Goal: Task Accomplishment & Management: Manage account settings

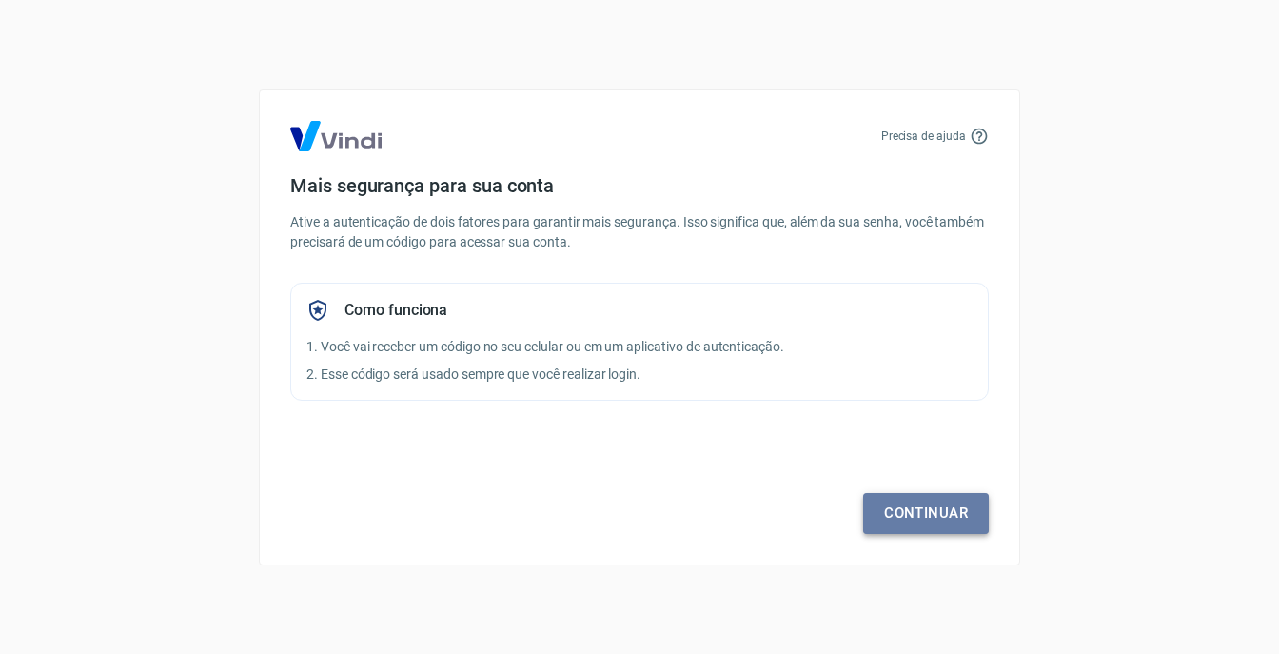
click at [927, 502] on link "Continuar" at bounding box center [926, 513] width 126 height 40
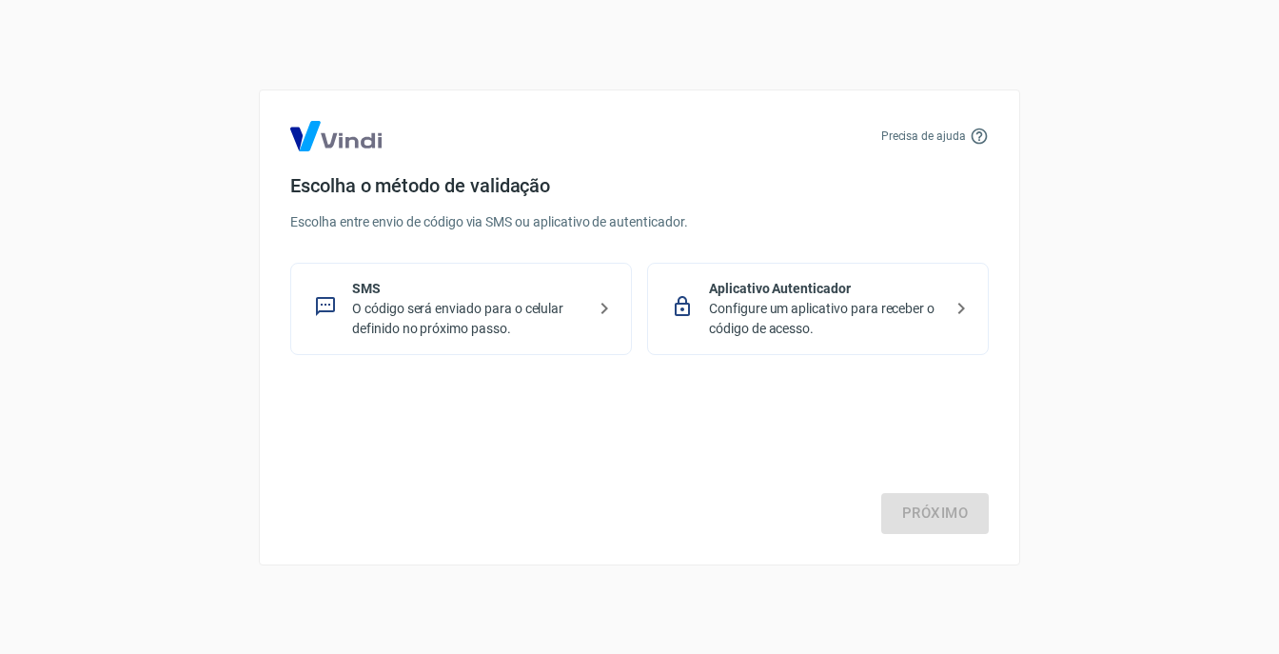
click at [476, 322] on p "O código será enviado para o celular definido no próximo passo." at bounding box center [468, 319] width 233 height 40
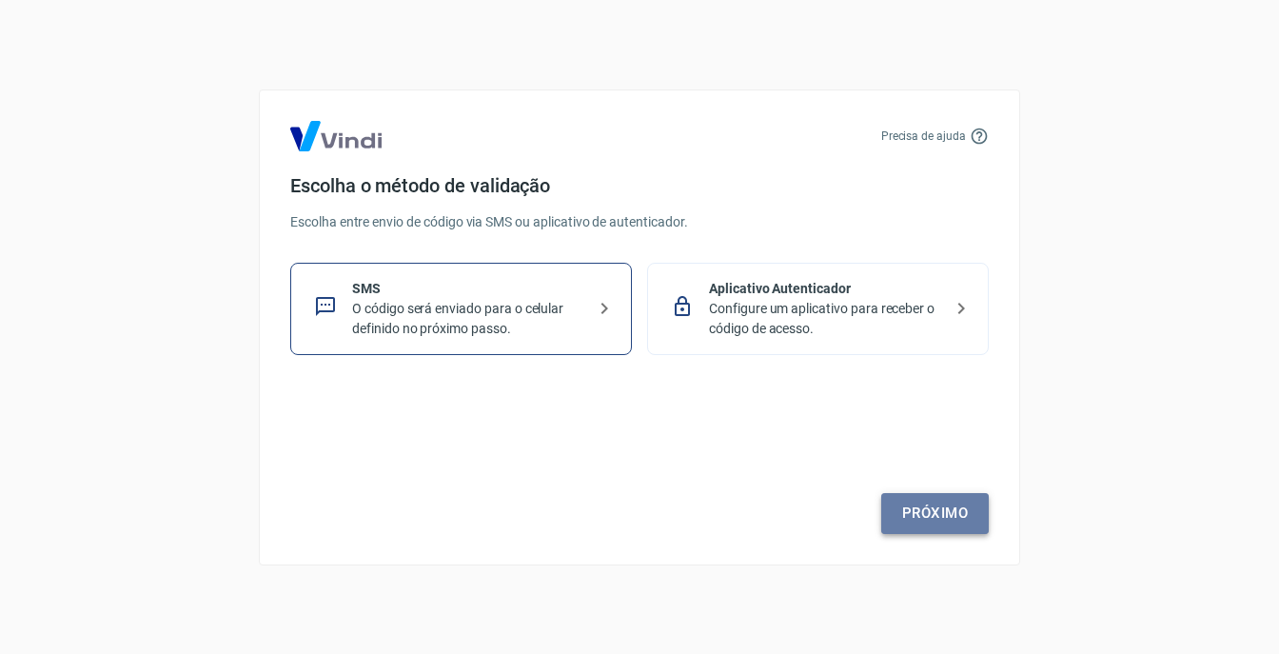
click at [928, 516] on link "Próximo" at bounding box center [935, 513] width 108 height 40
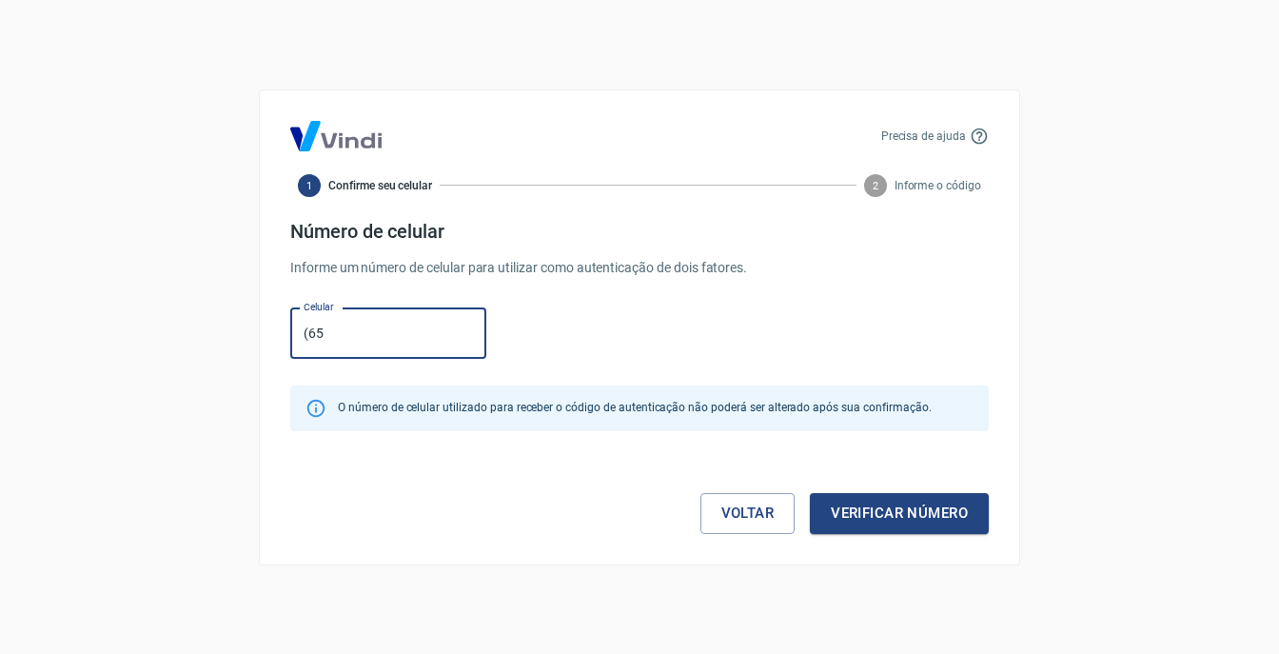
type input "[PHONE_NUMBER]"
click at [881, 506] on button "Verificar número" at bounding box center [899, 513] width 179 height 40
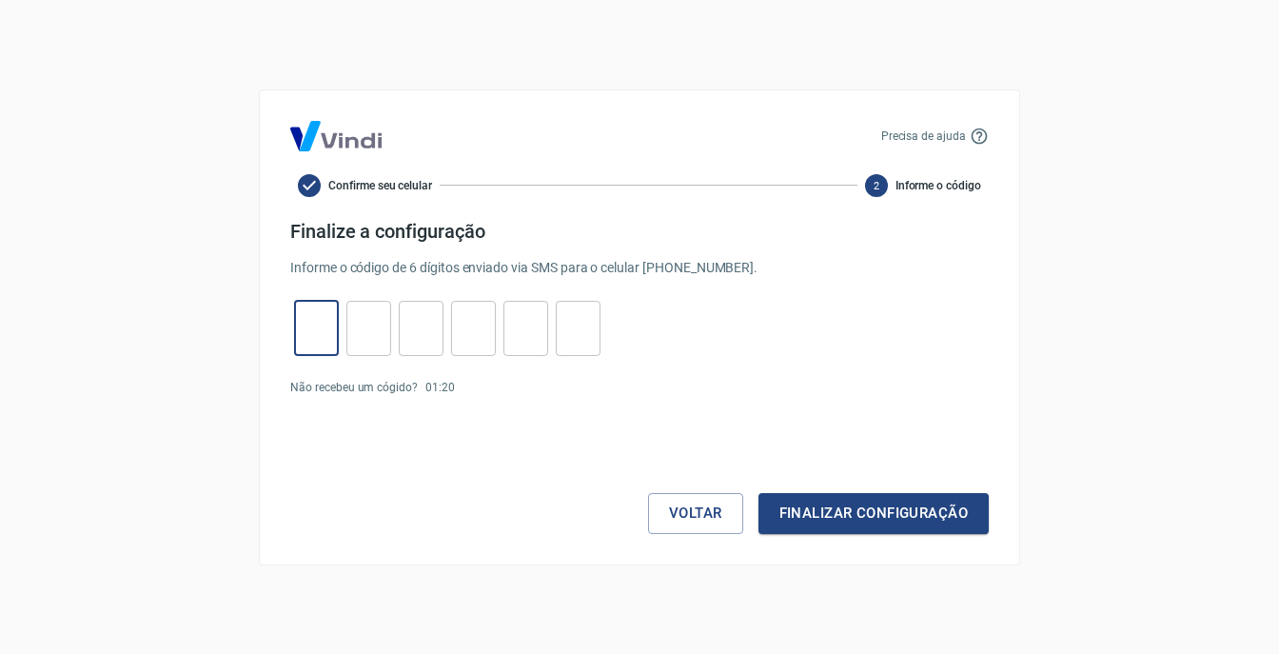
click at [327, 322] on input "tel" at bounding box center [316, 327] width 45 height 41
type input "3"
type input "1"
type input "0"
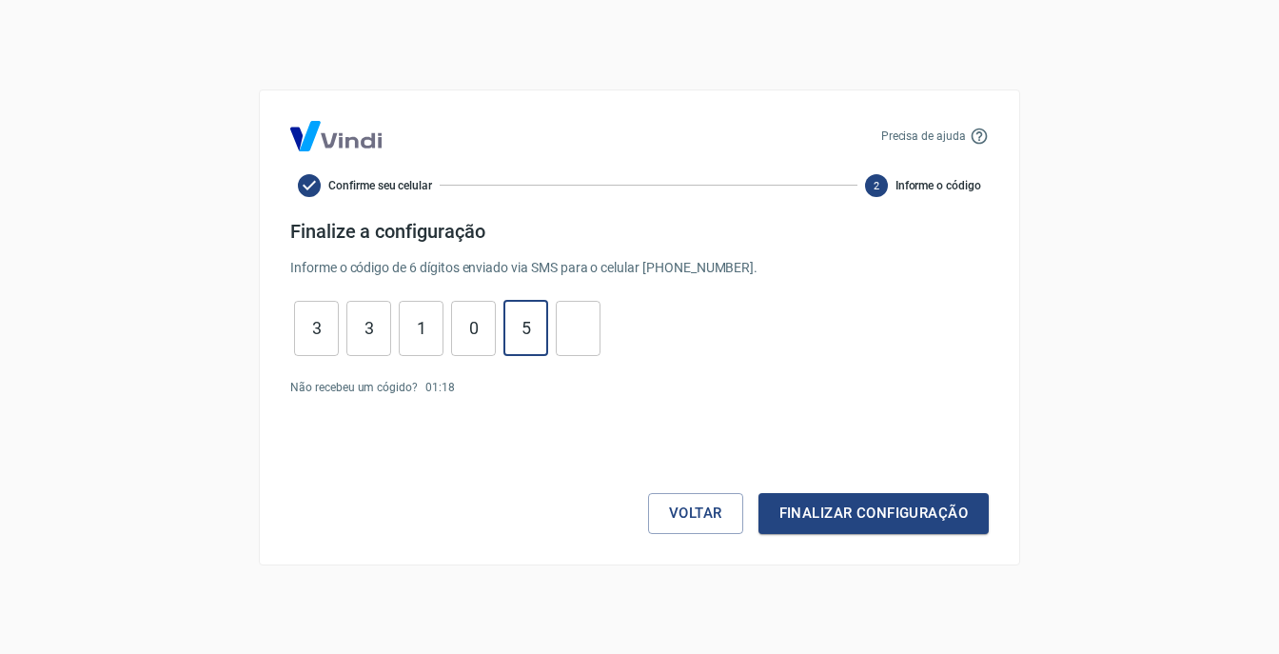
type input "5"
type input "6"
click at [759, 493] on button "Finalizar configuração" at bounding box center [874, 513] width 230 height 40
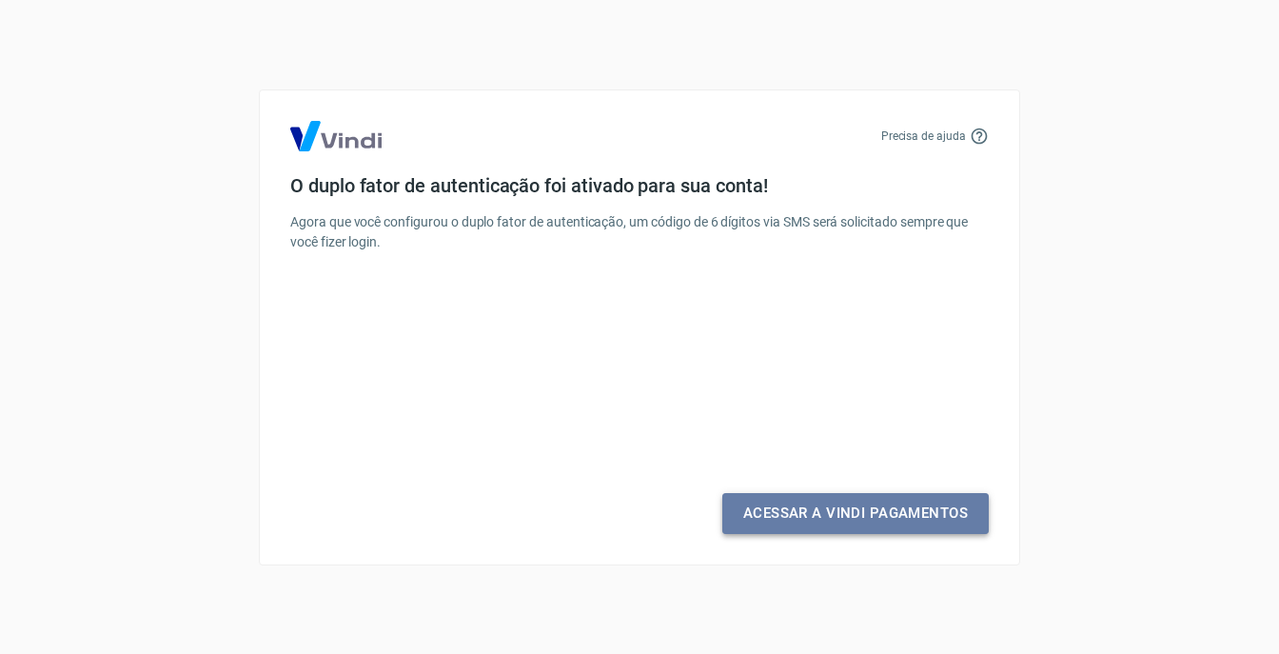
click at [872, 521] on link "Acessar a Vindi Pagamentos" at bounding box center [855, 513] width 266 height 40
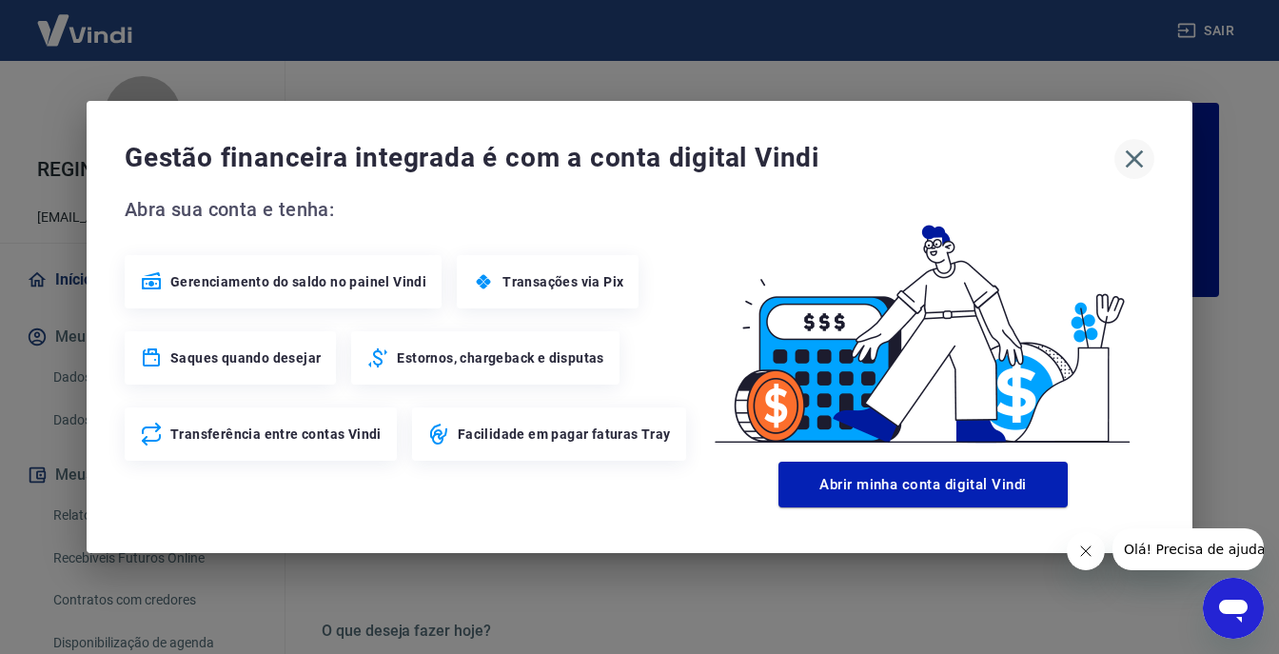
click at [1135, 156] on icon "button" at bounding box center [1135, 159] width 18 height 18
